Goal: Information Seeking & Learning: Learn about a topic

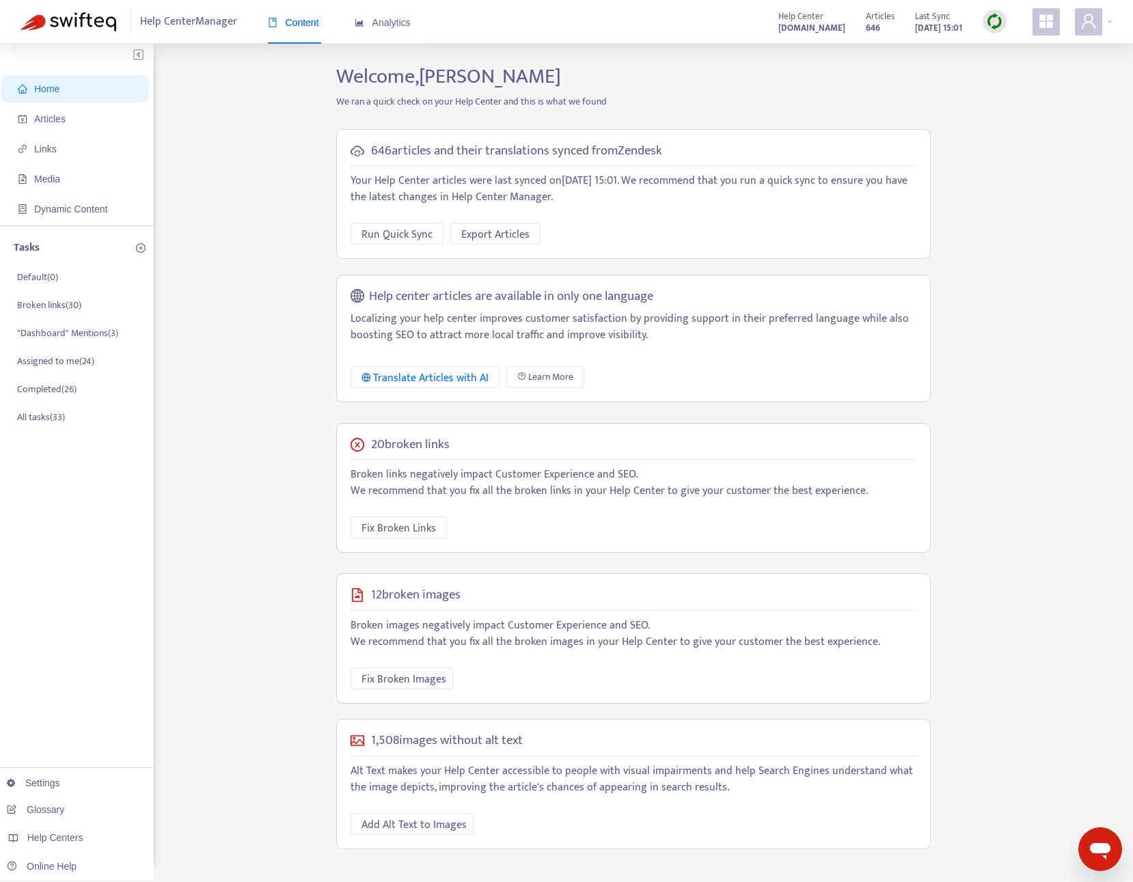
click at [996, 23] on img at bounding box center [994, 21] width 17 height 17
click at [1006, 75] on link "Full Sync" at bounding box center [1017, 72] width 49 height 16
click at [418, 18] on div "Content Analytics" at bounding box center [346, 23] width 156 height 42
click at [401, 24] on span "Analytics" at bounding box center [383, 22] width 56 height 11
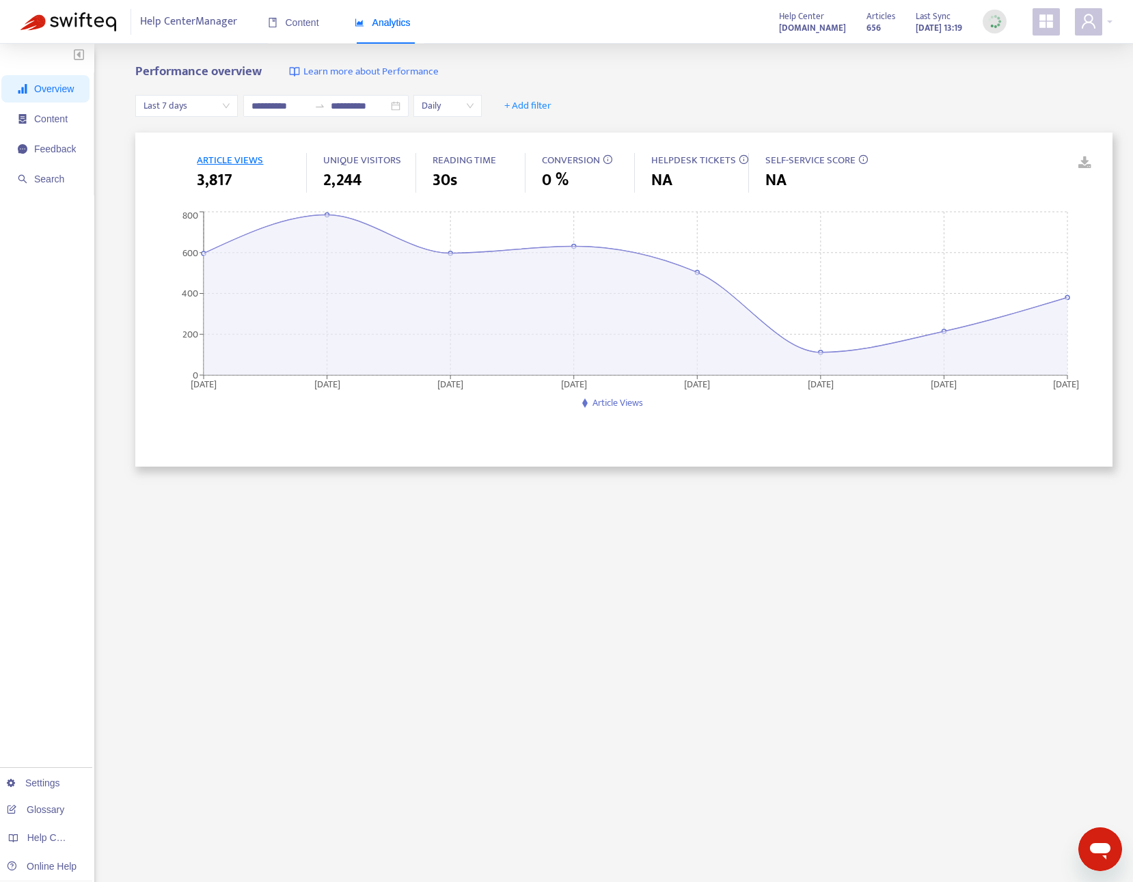
click at [184, 105] on span "Last 7 days" at bounding box center [186, 106] width 86 height 20
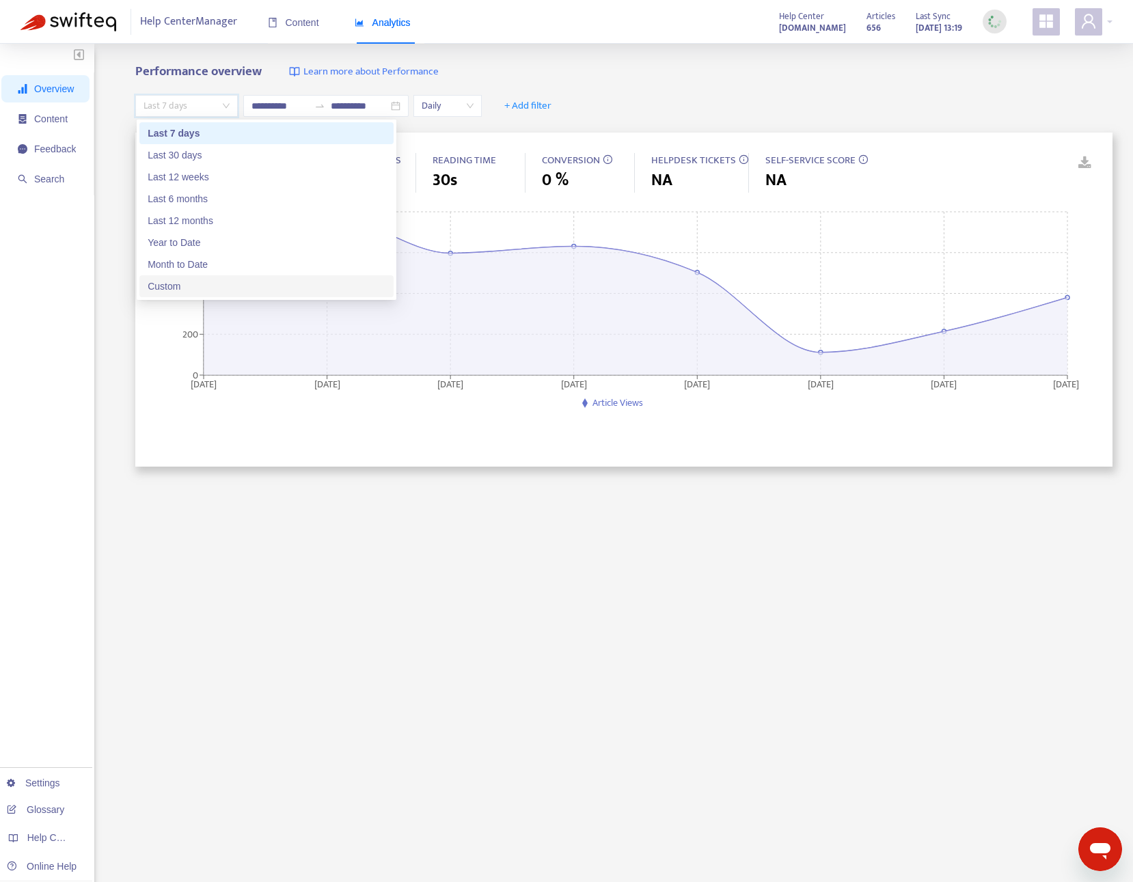
click at [200, 289] on div "Custom" at bounding box center [267, 286] width 238 height 15
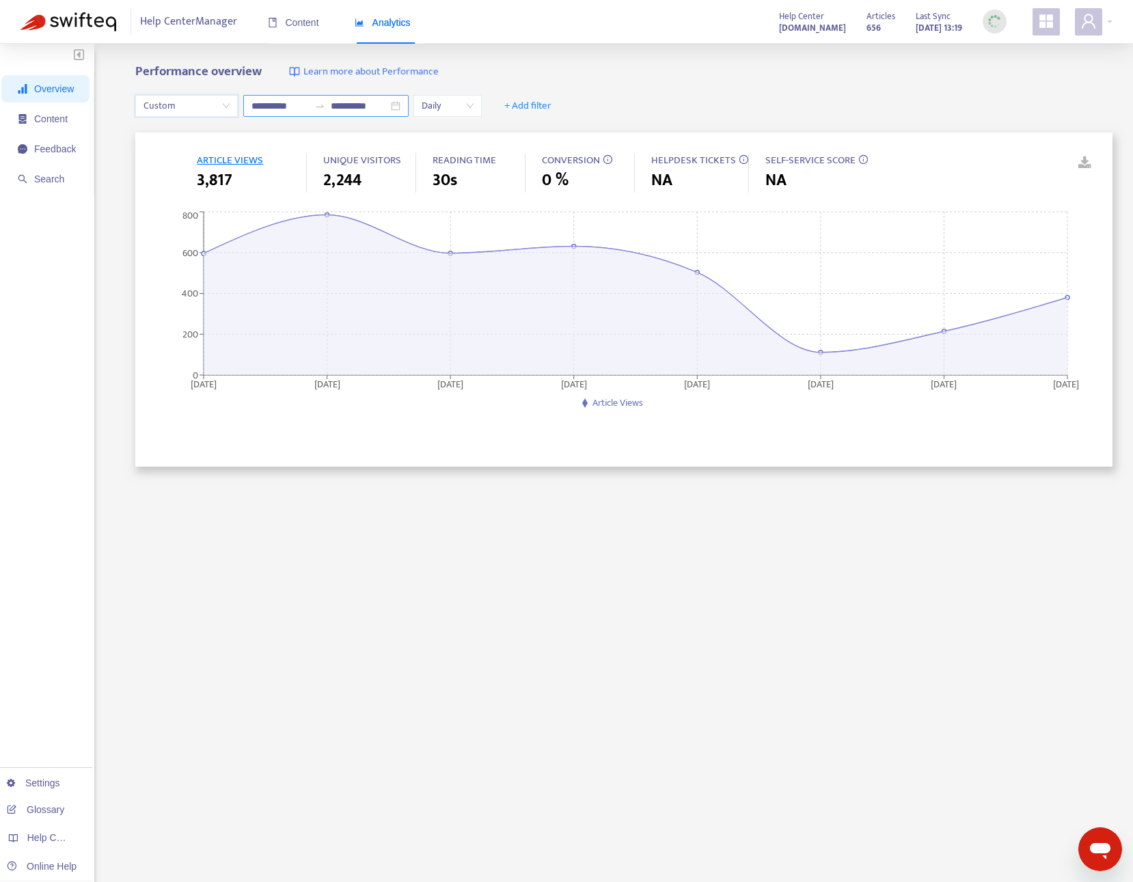
click at [280, 107] on input "**********" at bounding box center [279, 105] width 57 height 15
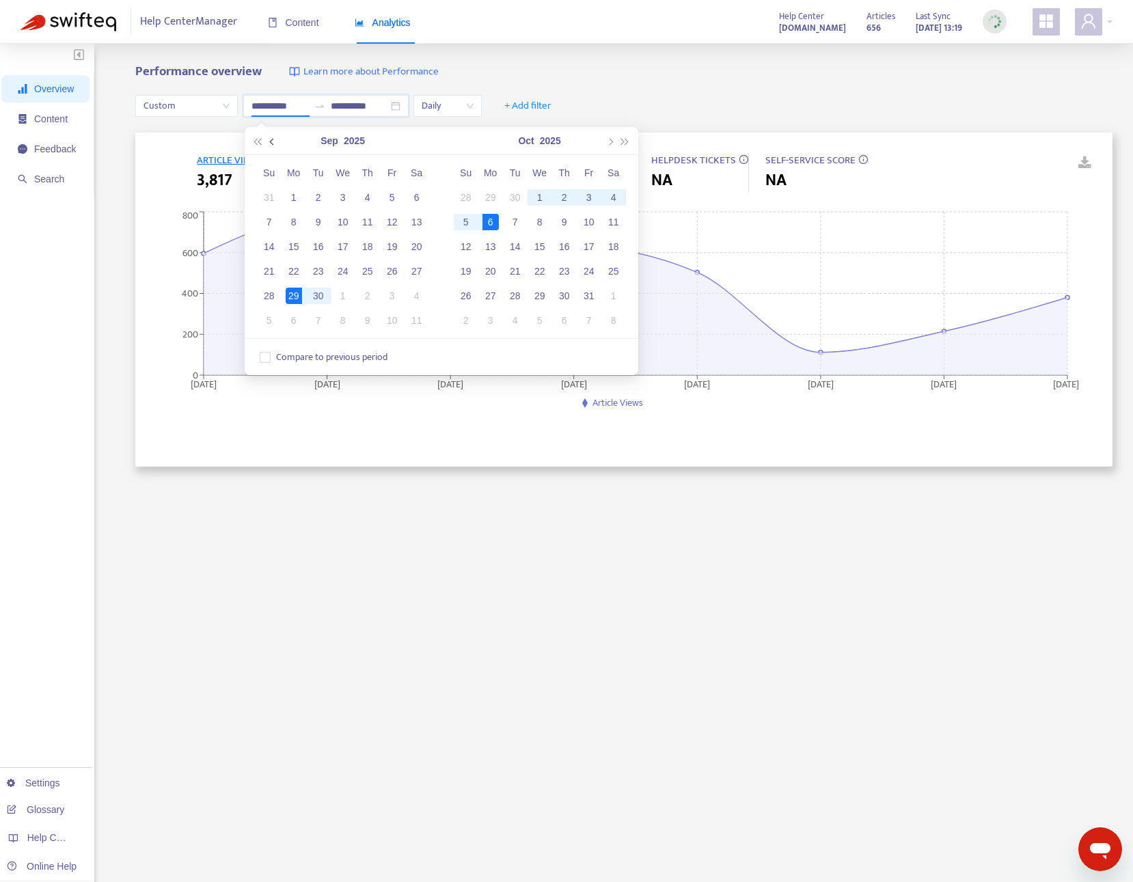
click at [273, 143] on span "button" at bounding box center [272, 141] width 7 height 7
type input "**********"
click at [390, 197] on div "1" at bounding box center [392, 197] width 16 height 16
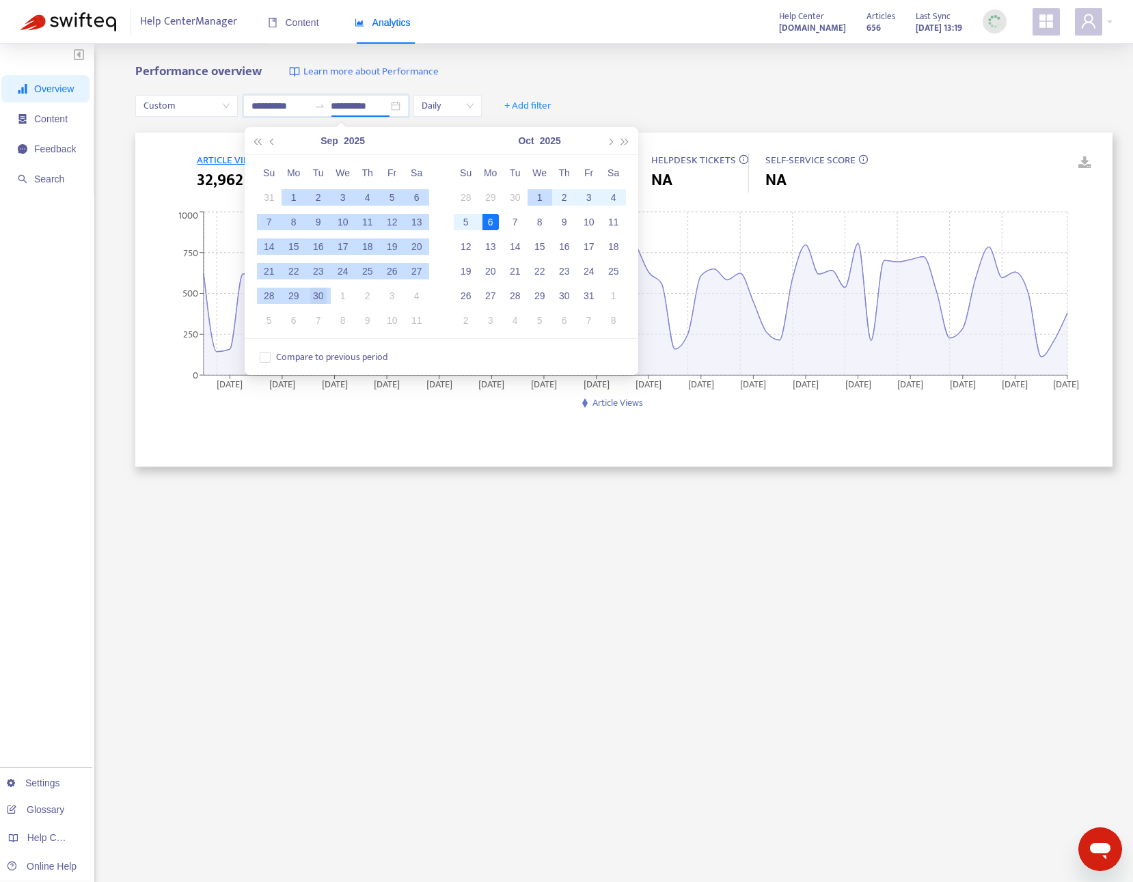
type input "**********"
click at [322, 294] on div "30" at bounding box center [318, 296] width 16 height 16
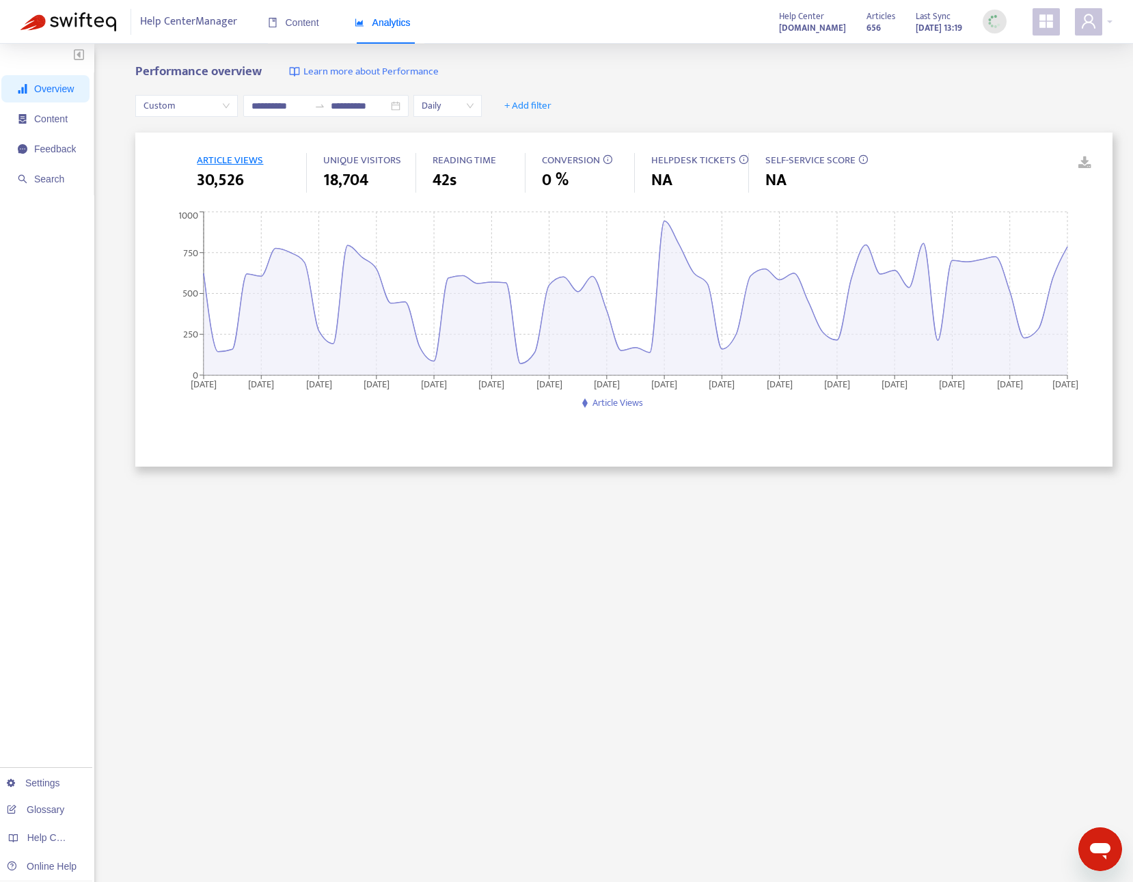
click at [704, 88] on div "**********" at bounding box center [623, 106] width 977 height 53
click at [461, 106] on span "Daily" at bounding box center [448, 106] width 52 height 20
click at [457, 156] on div "Weekly" at bounding box center [546, 155] width 238 height 15
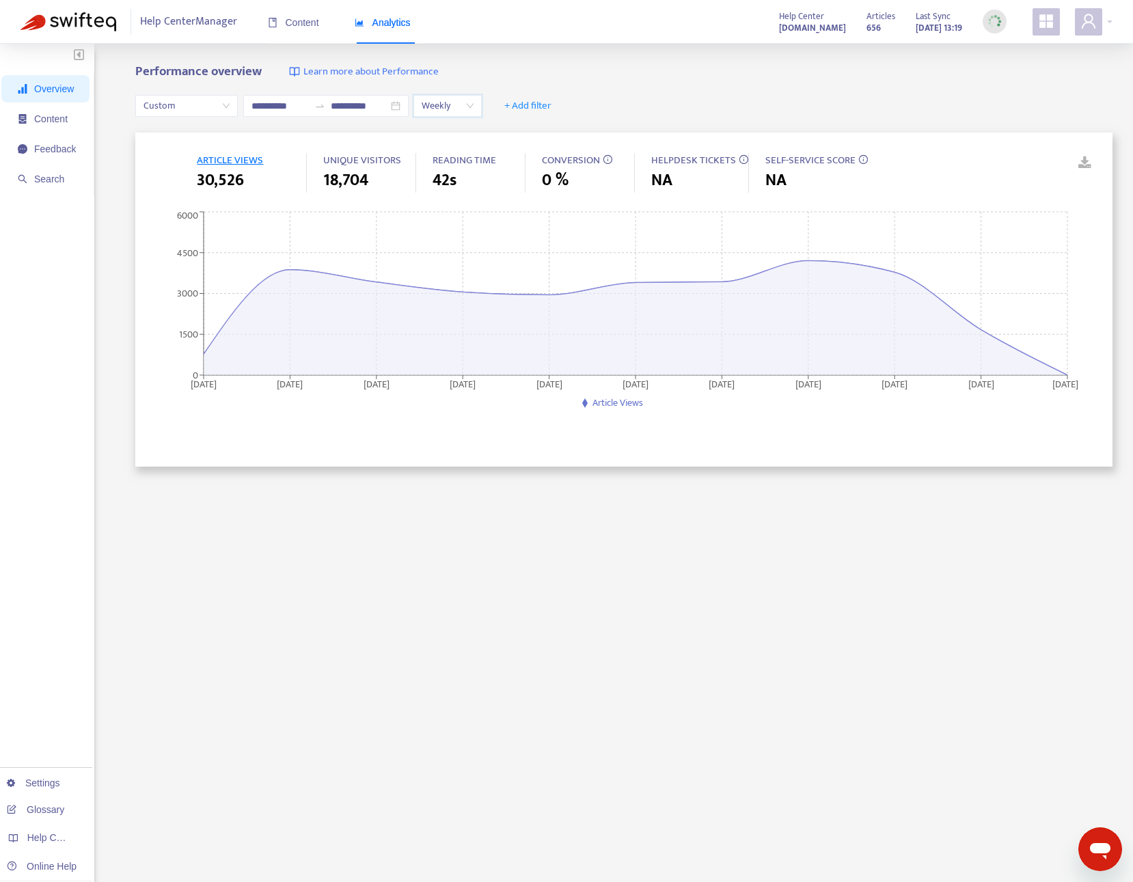
click at [441, 109] on span "Weekly" at bounding box center [448, 106] width 52 height 20
click at [447, 140] on div "Monthly" at bounding box center [546, 133] width 238 height 15
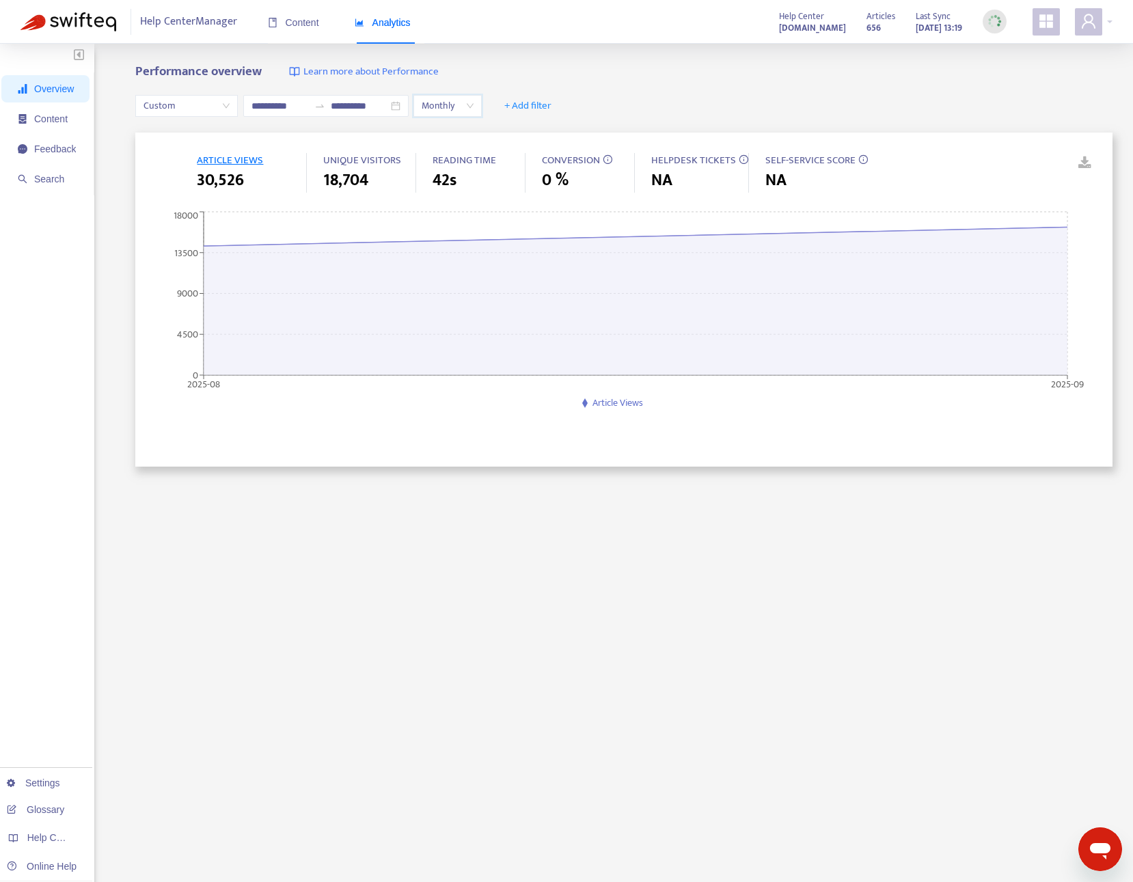
click at [459, 101] on span "Monthly" at bounding box center [448, 106] width 52 height 20
click at [462, 152] on div "Weekly" at bounding box center [546, 155] width 238 height 15
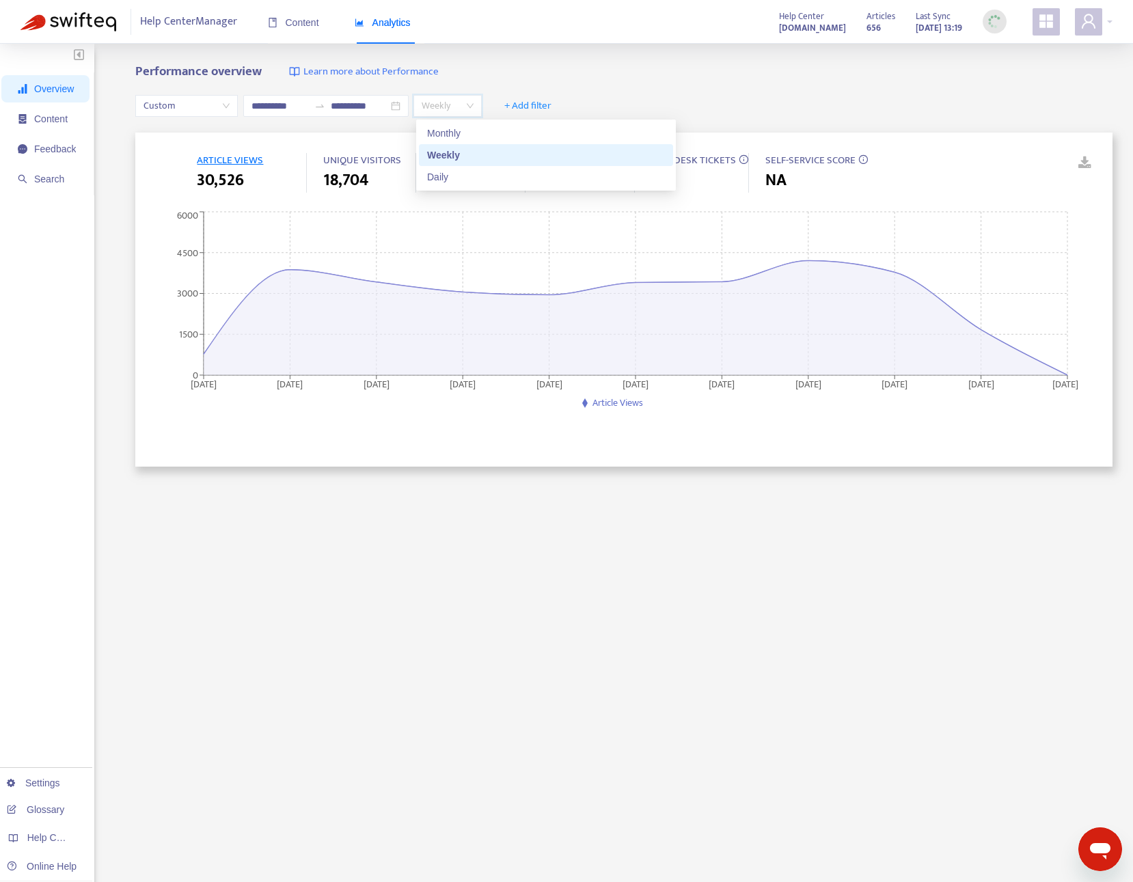
click at [456, 111] on span "Weekly" at bounding box center [448, 106] width 52 height 20
click at [461, 174] on div "Daily" at bounding box center [546, 176] width 238 height 15
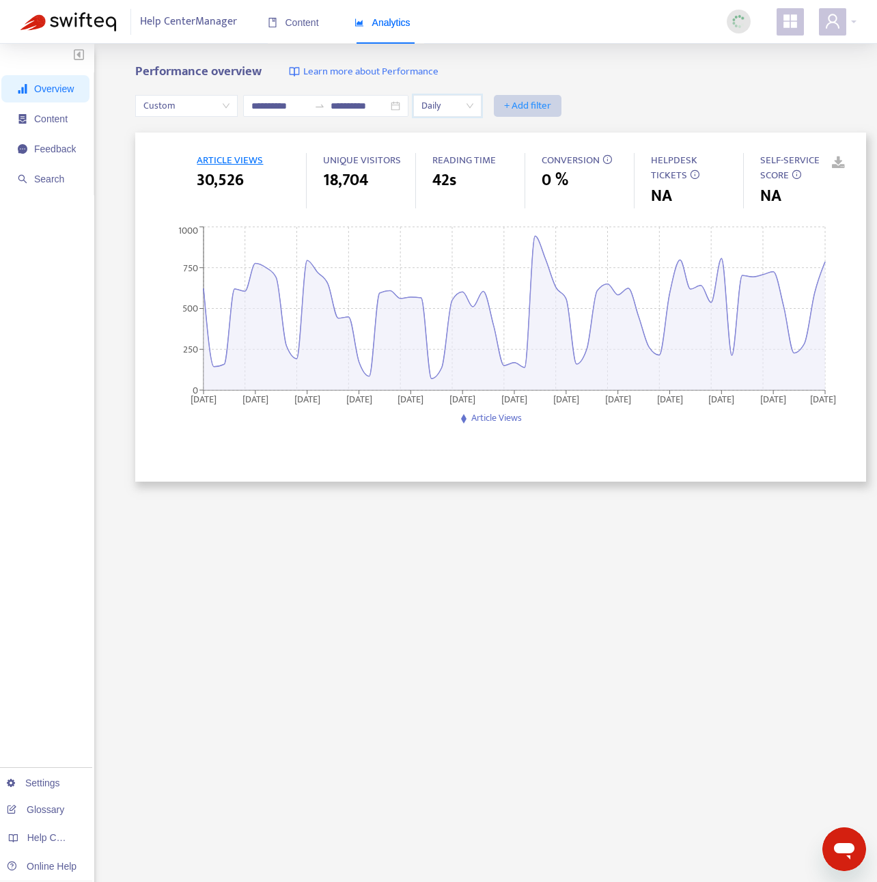
click at [526, 103] on span "+ Add filter" at bounding box center [527, 106] width 47 height 16
click at [394, 160] on span "UNIQUE VISITORS" at bounding box center [362, 160] width 78 height 17
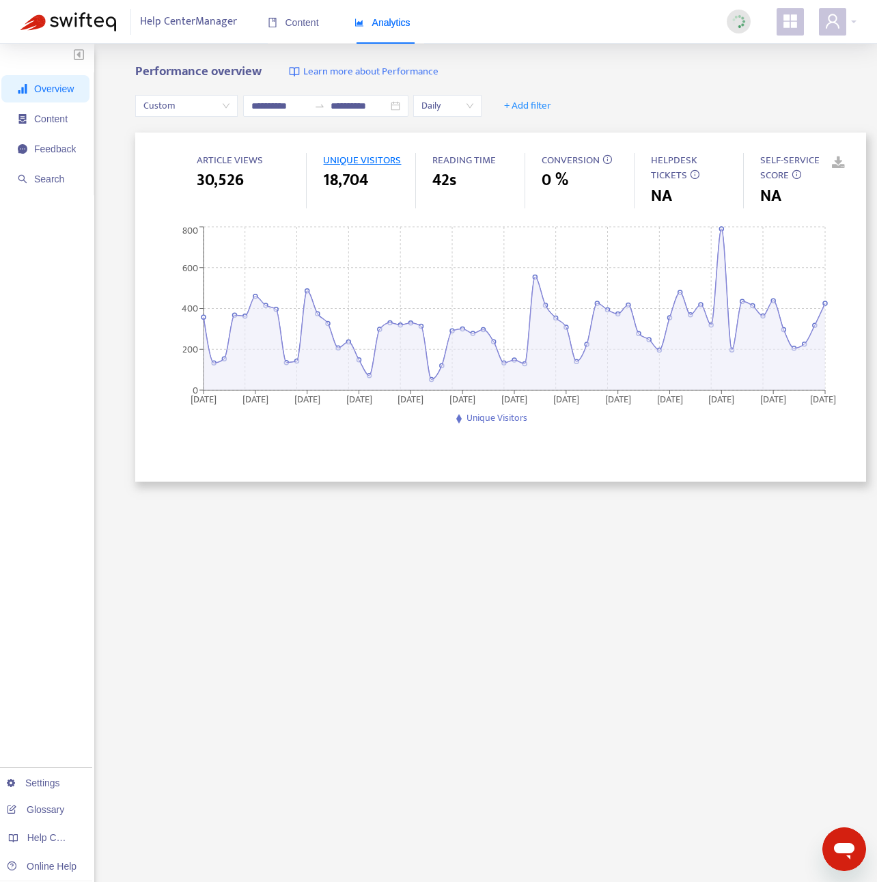
click at [474, 160] on span "READING TIME" at bounding box center [465, 160] width 64 height 17
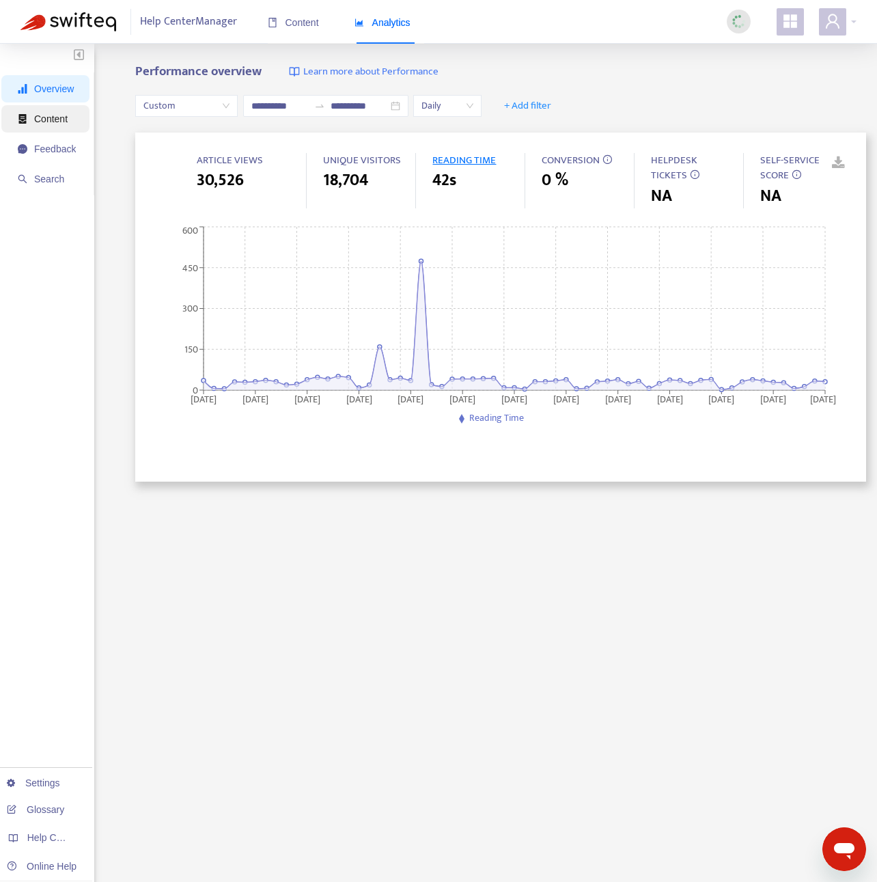
click at [55, 122] on span "Content" at bounding box center [50, 118] width 33 height 11
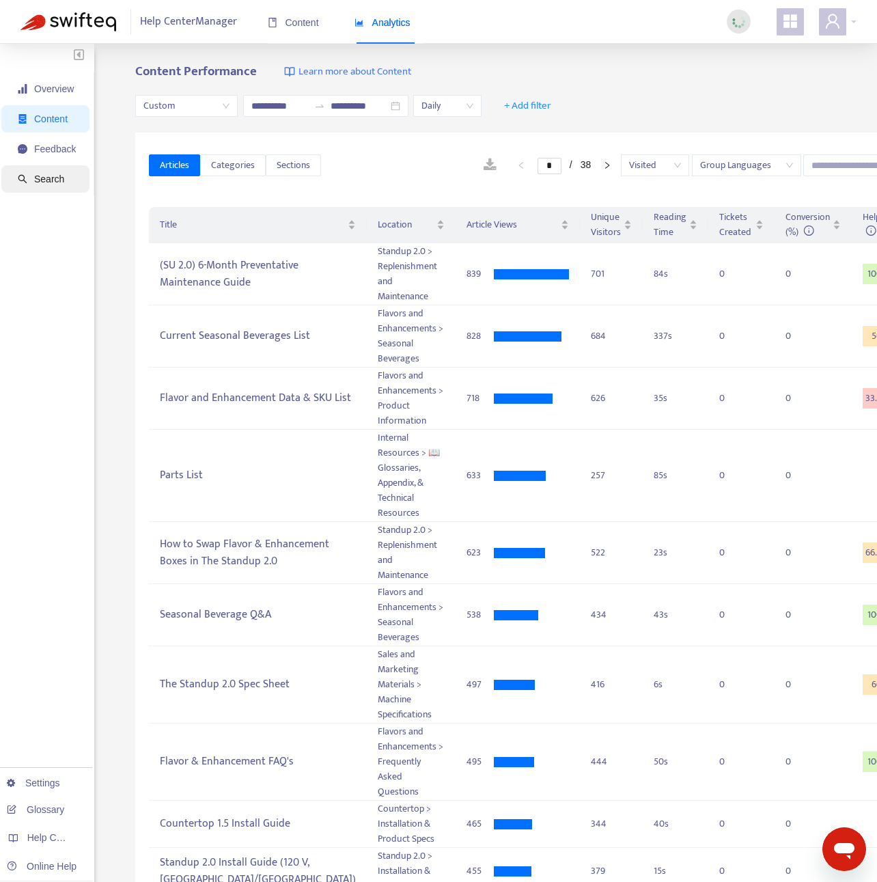
click at [59, 187] on span "Search" at bounding box center [47, 178] width 58 height 27
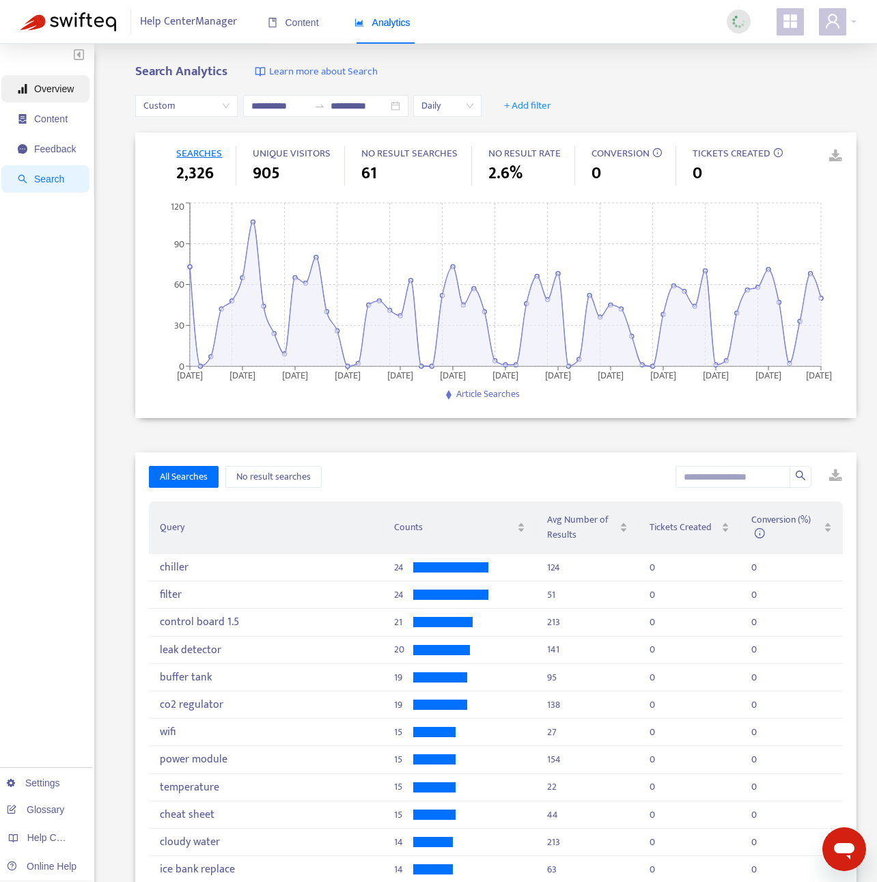
click at [59, 94] on span "Overview" at bounding box center [47, 88] width 58 height 27
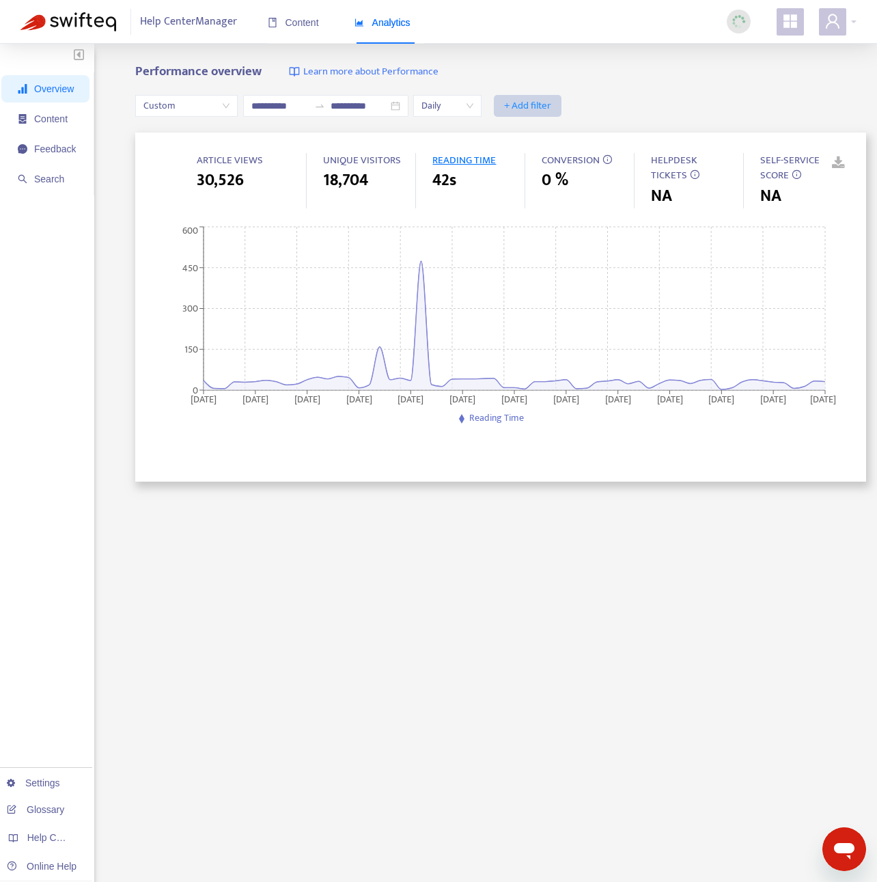
click at [515, 104] on span "+ Add filter" at bounding box center [527, 106] width 47 height 16
click at [525, 89] on div "**********" at bounding box center [500, 106] width 731 height 53
click at [358, 159] on span "UNIQUE VISITORS" at bounding box center [362, 160] width 78 height 17
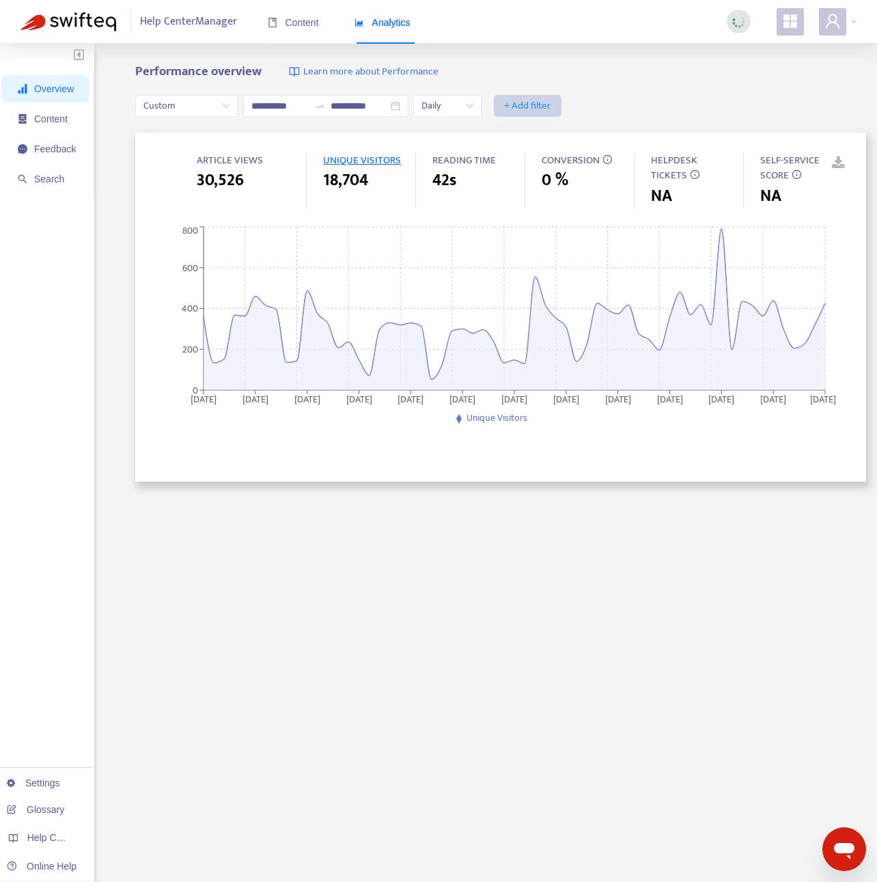
click at [537, 109] on span "+ Add filter" at bounding box center [527, 106] width 47 height 16
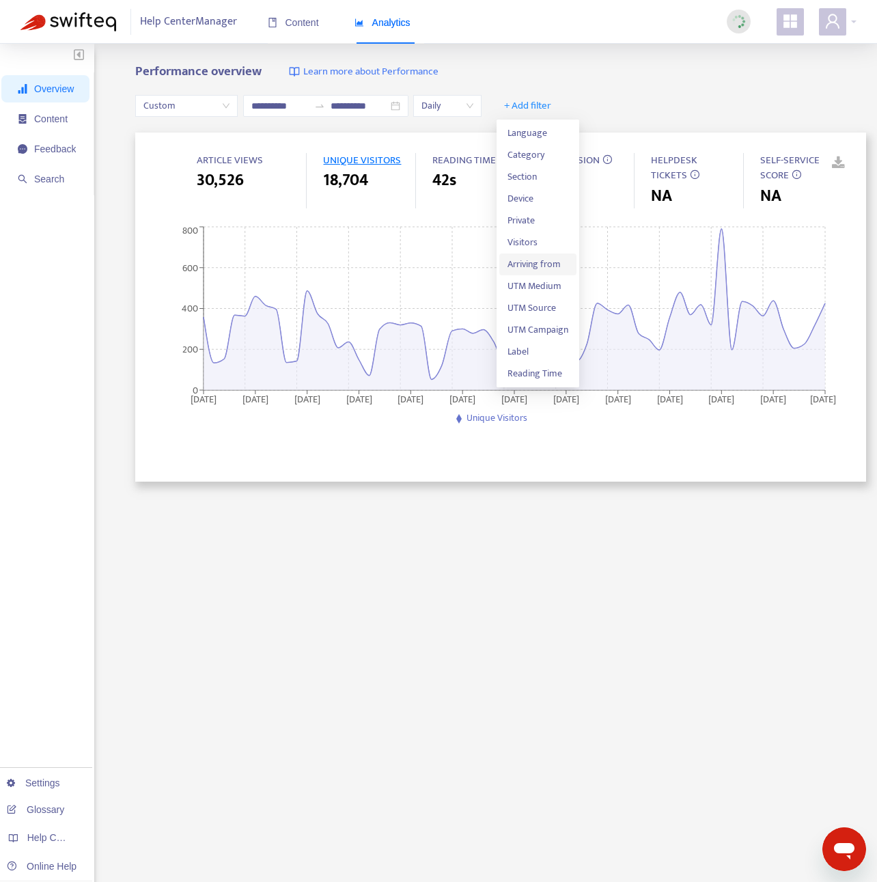
click at [544, 266] on span "Arriving from" at bounding box center [538, 264] width 61 height 15
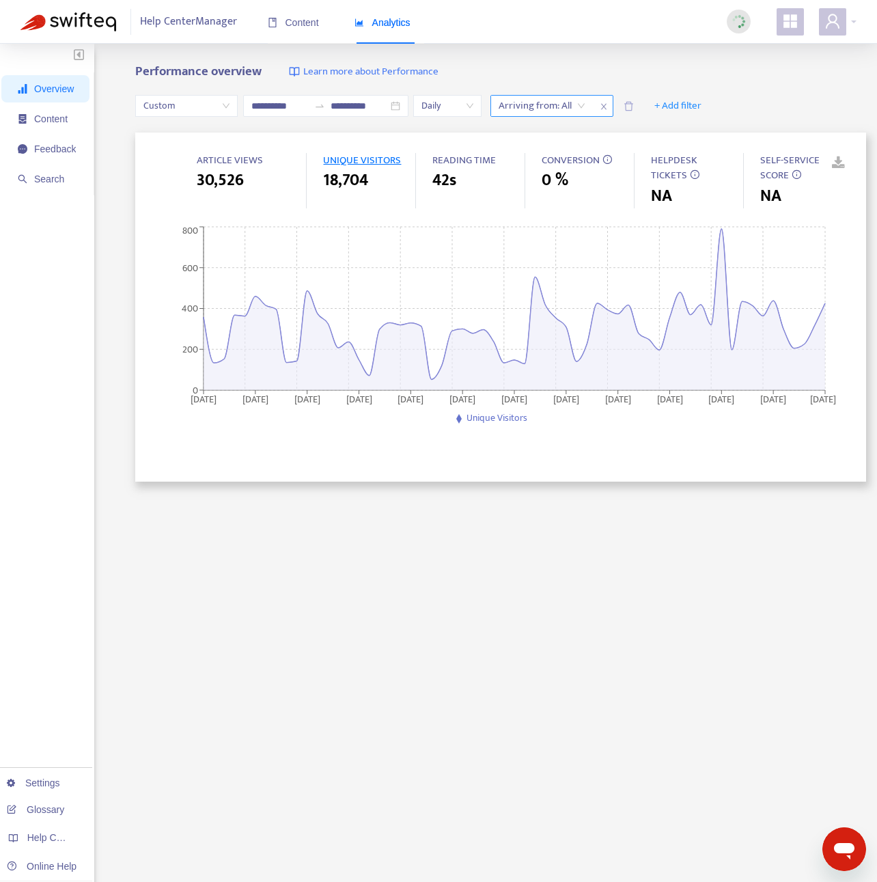
click at [582, 105] on div "Arriving from: All" at bounding box center [542, 106] width 102 height 20
click at [539, 108] on span "+ Add filter" at bounding box center [527, 106] width 47 height 16
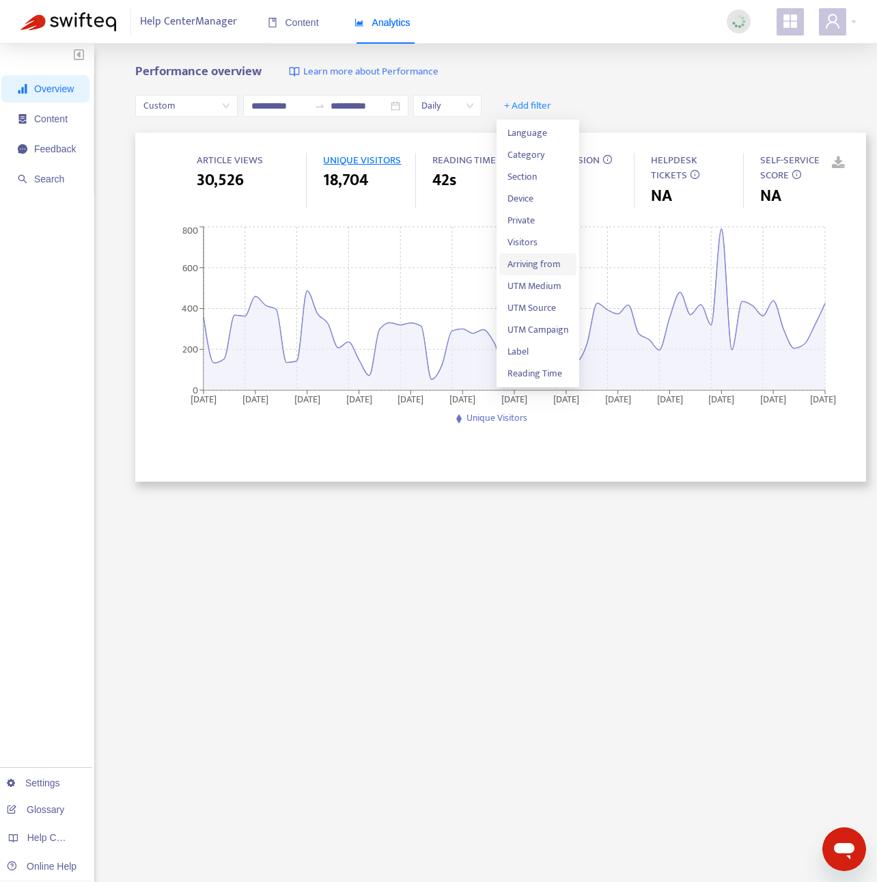
click at [535, 259] on span "Arriving from" at bounding box center [538, 264] width 61 height 15
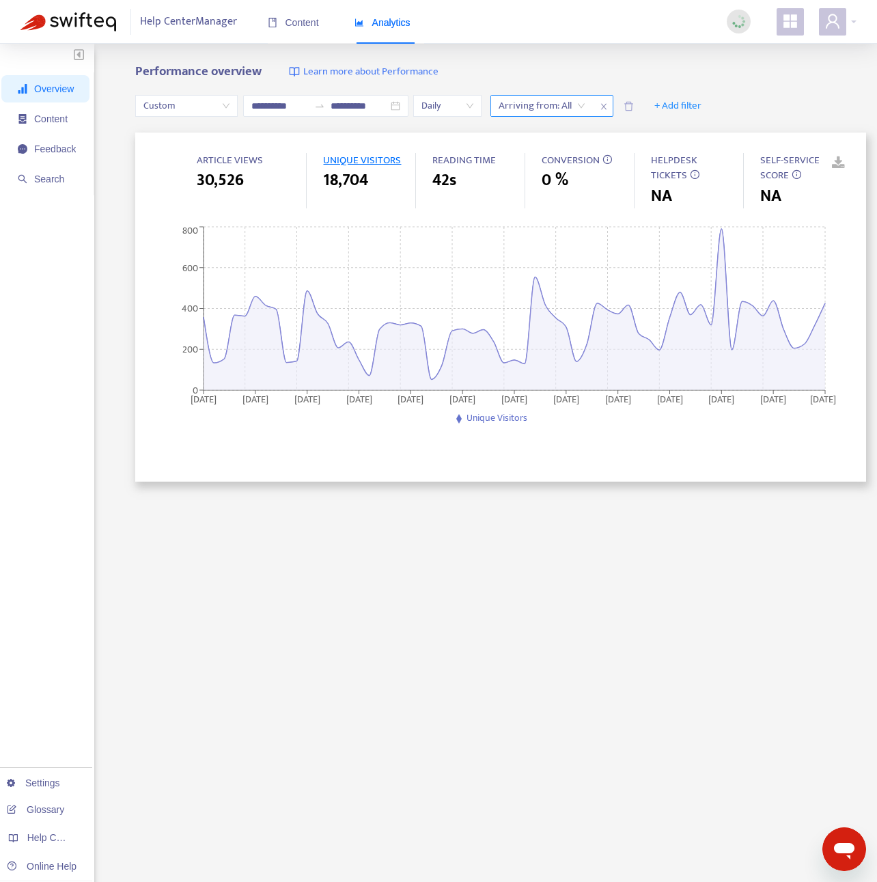
click at [567, 105] on div at bounding box center [535, 106] width 83 height 16
click at [514, 102] on span "+ Add filter" at bounding box center [527, 106] width 47 height 16
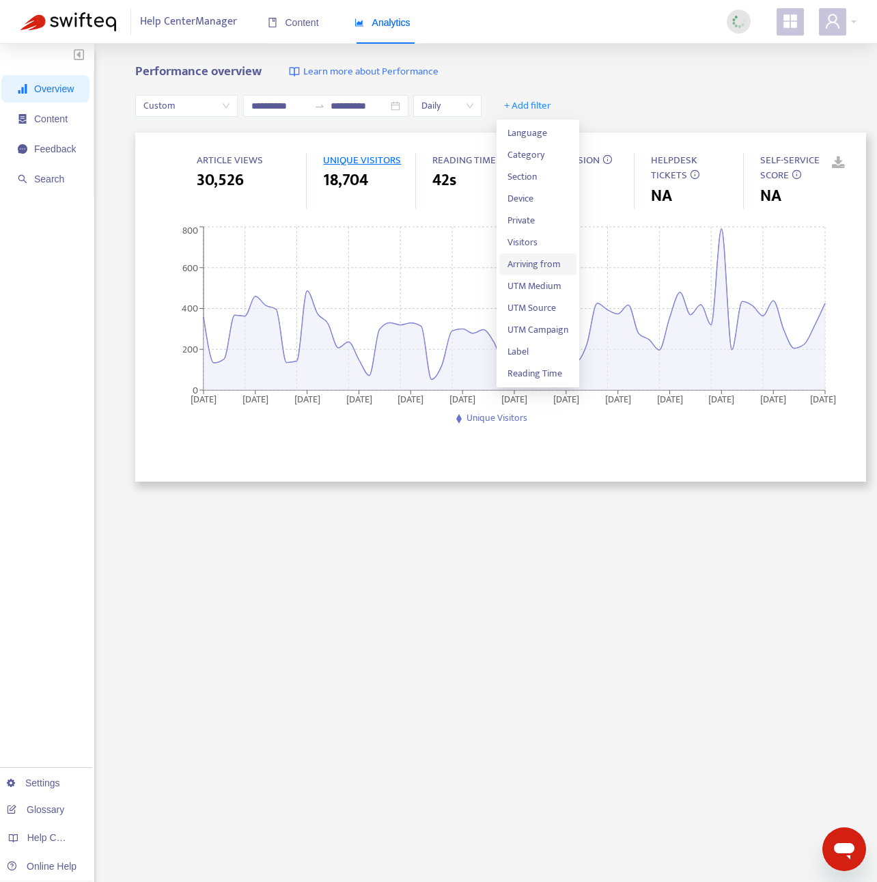
click at [538, 264] on span "Arriving from" at bounding box center [538, 264] width 61 height 15
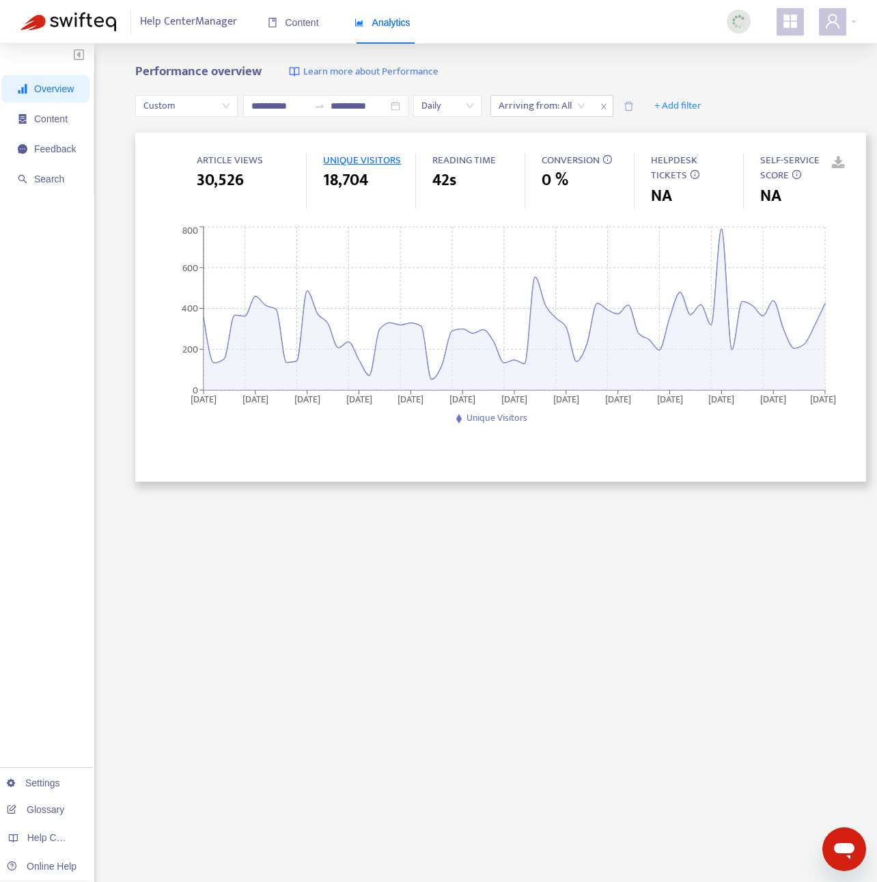
click at [653, 647] on div "**********" at bounding box center [500, 505] width 731 height 882
